Goal: Task Accomplishment & Management: Manage account settings

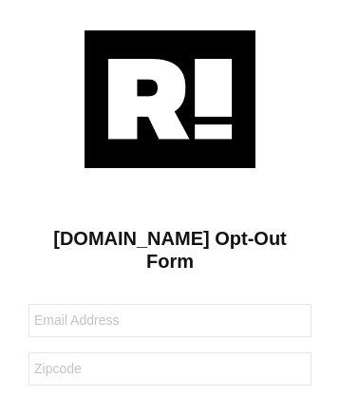
click at [170, 98] on img at bounding box center [169, 99] width 171 height 138
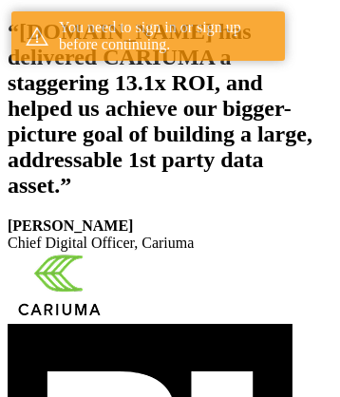
scroll to position [314, 0]
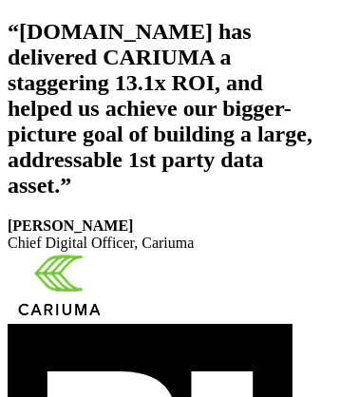
scroll to position [320, 0]
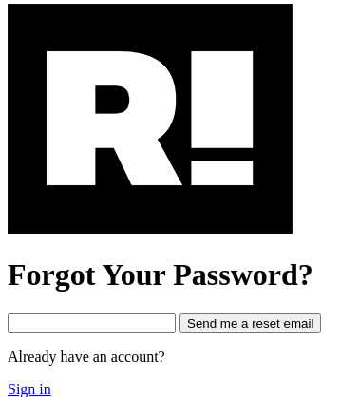
click at [150, 201] on img at bounding box center [150, 119] width 285 height 230
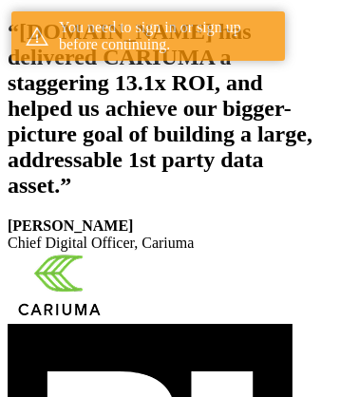
scroll to position [314, 0]
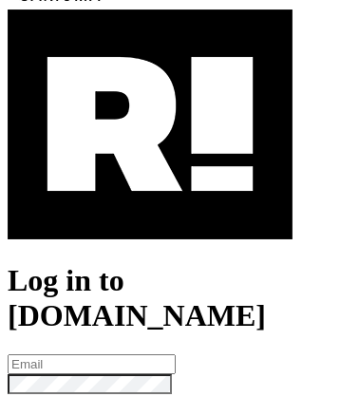
click at [150, 207] on img at bounding box center [150, 124] width 285 height 230
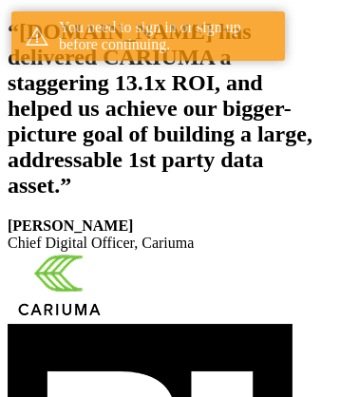
scroll to position [314, 0]
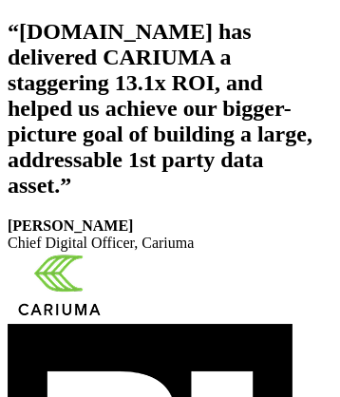
scroll to position [320, 0]
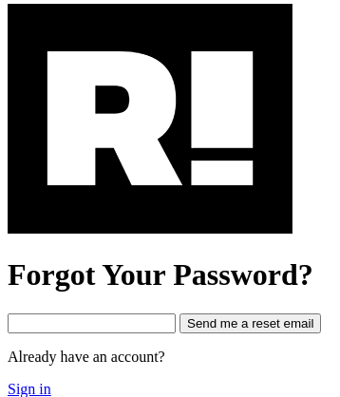
click at [27, 381] on link "Sign in" at bounding box center [30, 389] width 44 height 16
